Goal: Find specific page/section: Find specific page/section

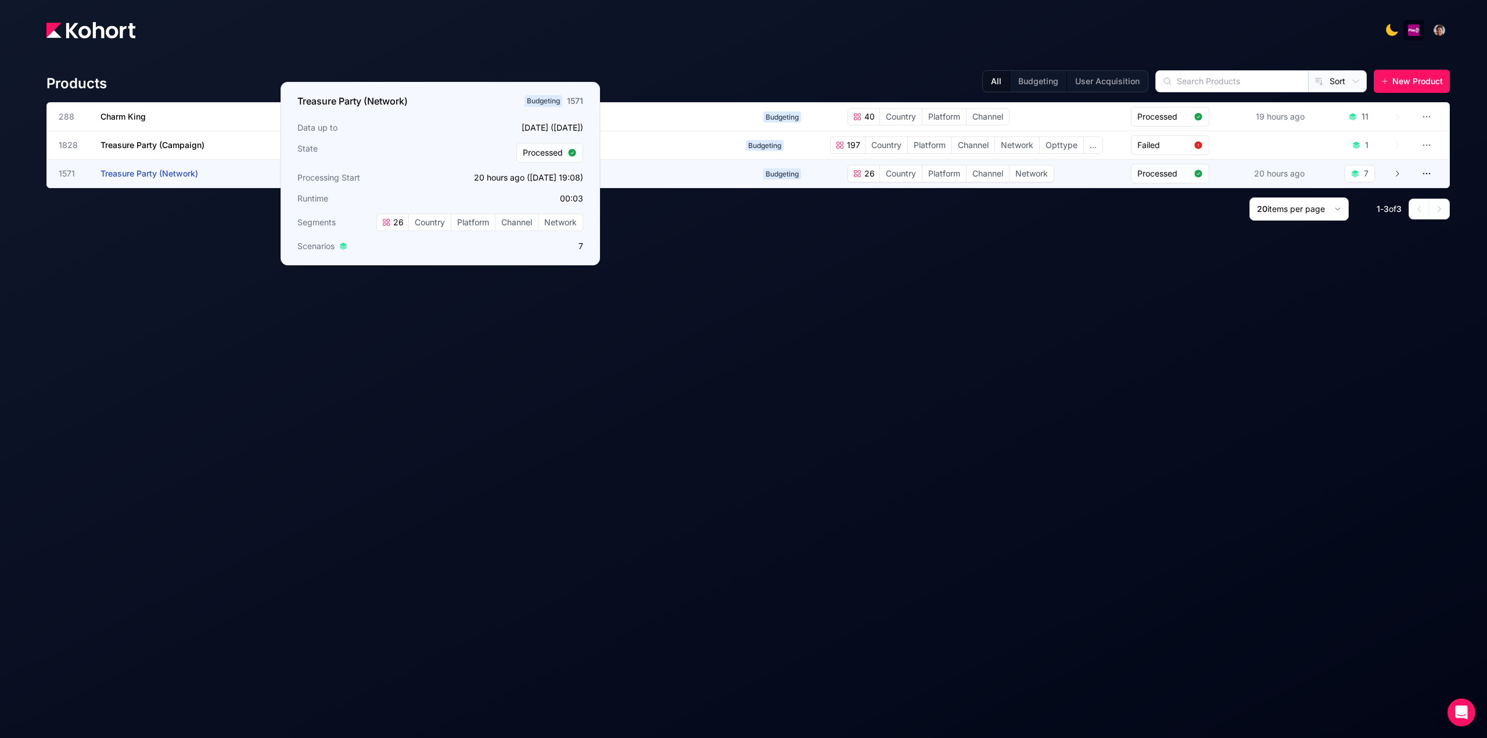
click at [178, 177] on span "Treasure Party (Network)" at bounding box center [150, 173] width 98 height 10
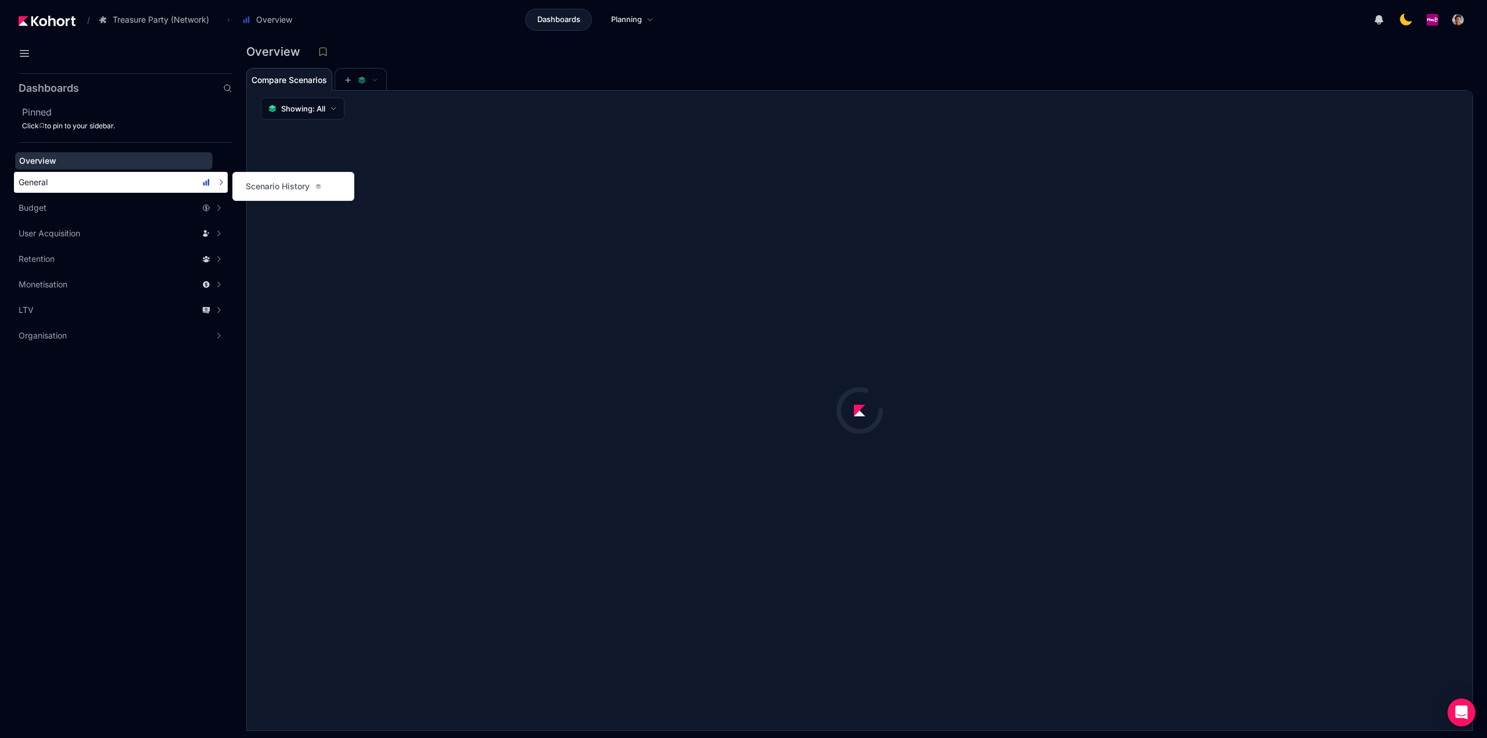
click at [64, 182] on div "General" at bounding box center [115, 183] width 192 height 12
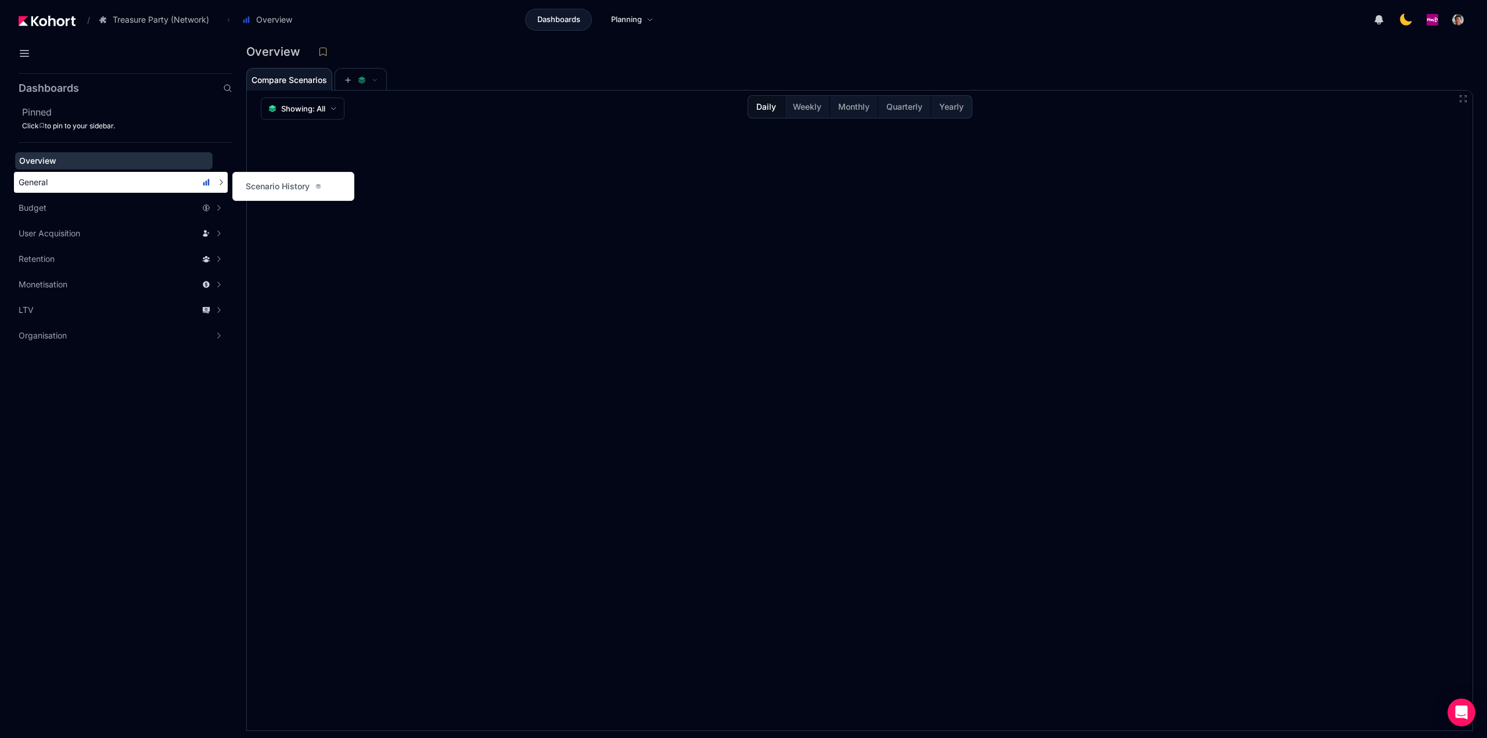
click at [113, 184] on div "General" at bounding box center [115, 183] width 192 height 12
click at [133, 183] on div "General" at bounding box center [115, 183] width 192 height 12
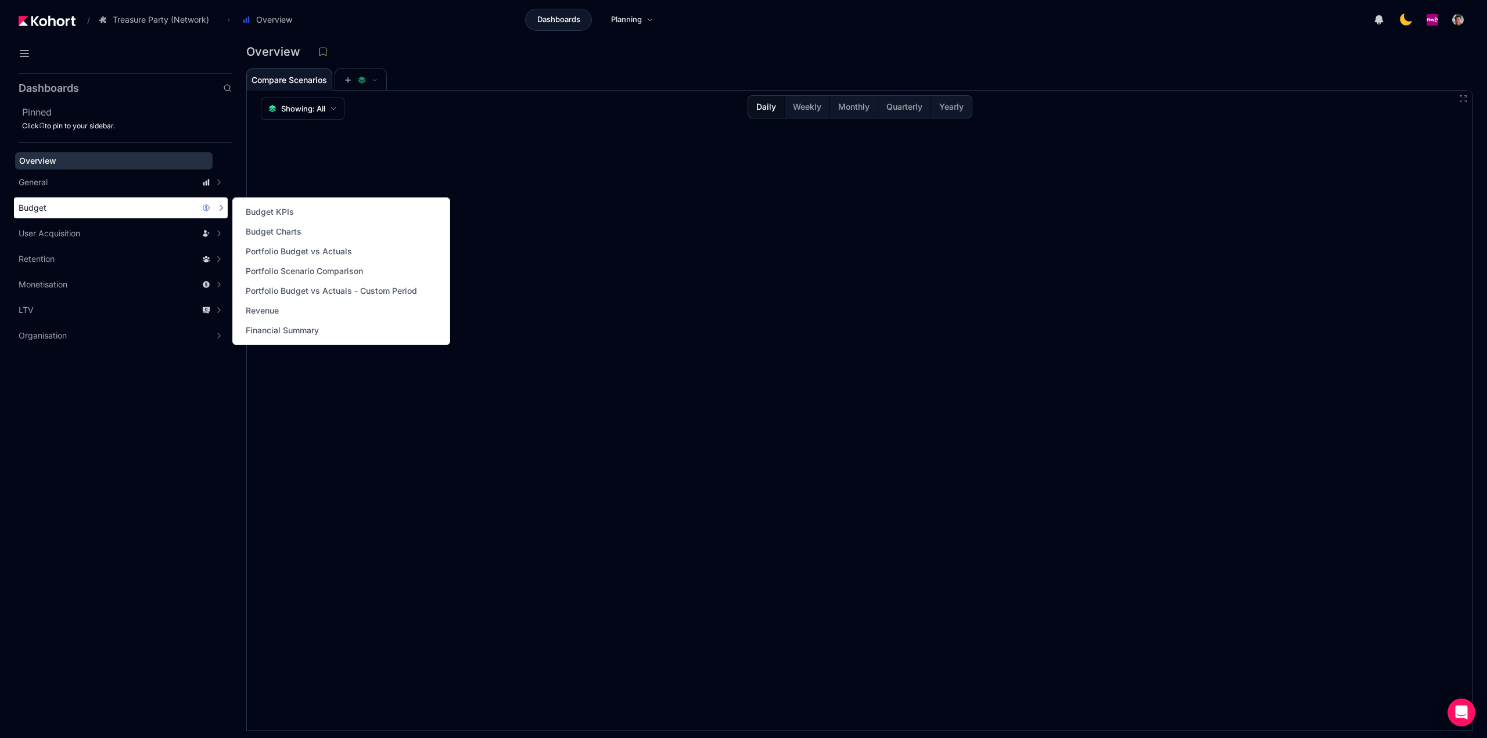
click at [93, 211] on div "Budget" at bounding box center [115, 208] width 192 height 12
